Goal: Navigation & Orientation: Find specific page/section

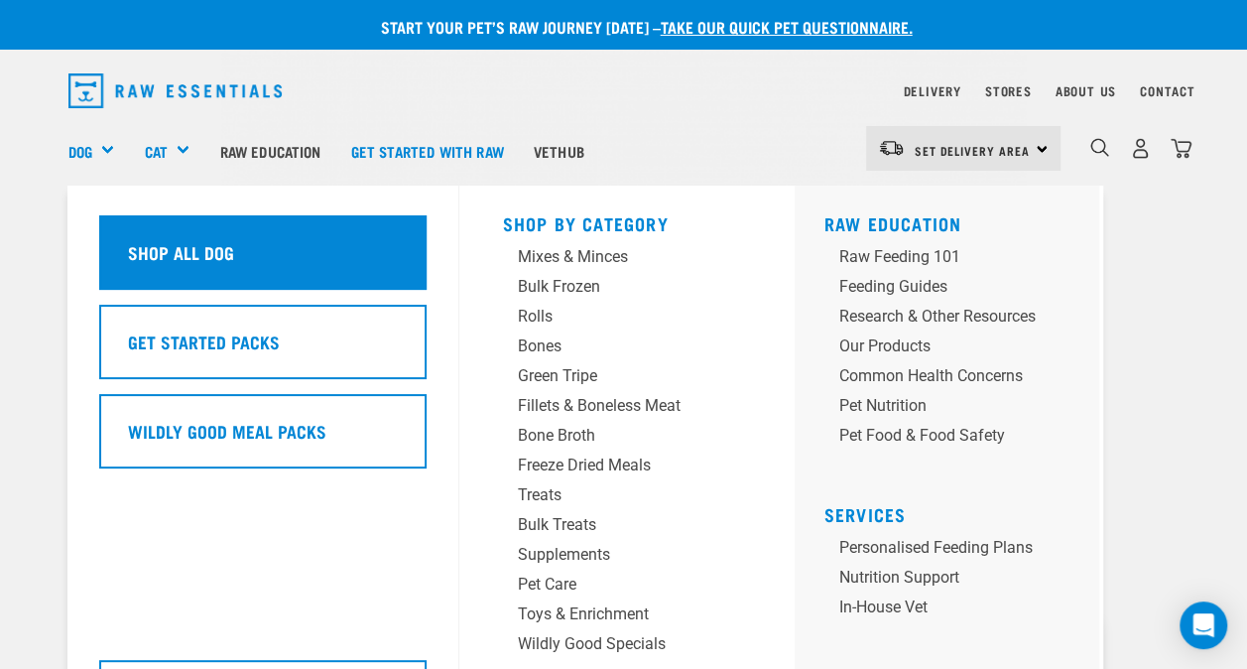
click at [200, 260] on h5 "Shop All Dog" at bounding box center [181, 252] width 106 height 26
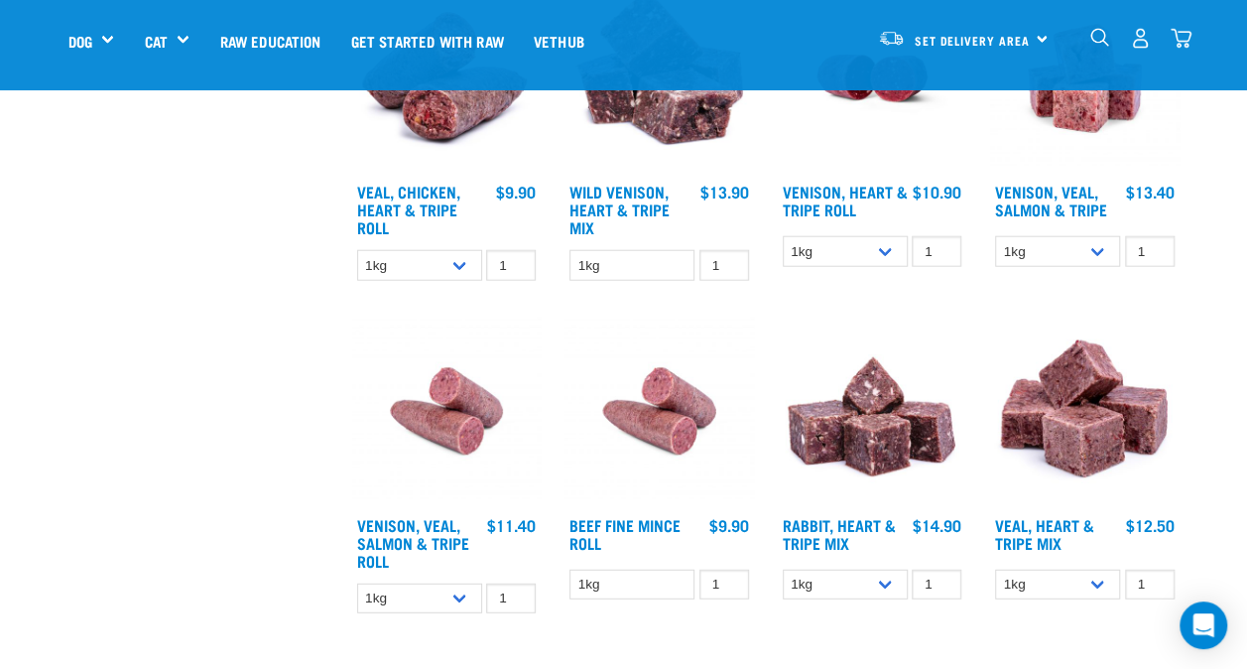
scroll to position [2381, 0]
